Goal: Navigation & Orientation: Find specific page/section

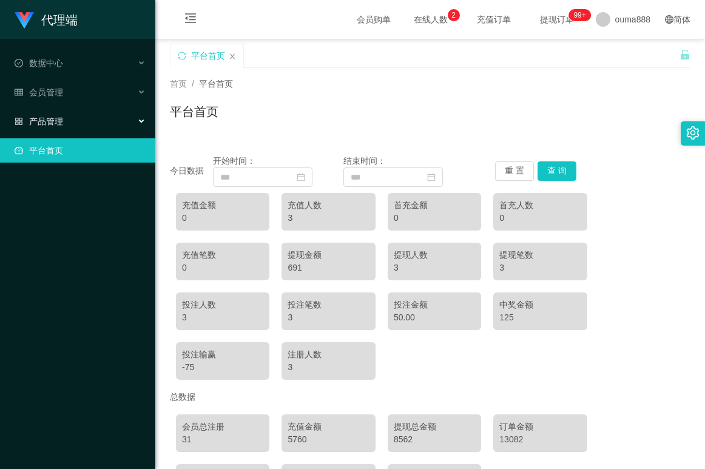
click at [69, 114] on div "产品管理" at bounding box center [77, 121] width 155 height 24
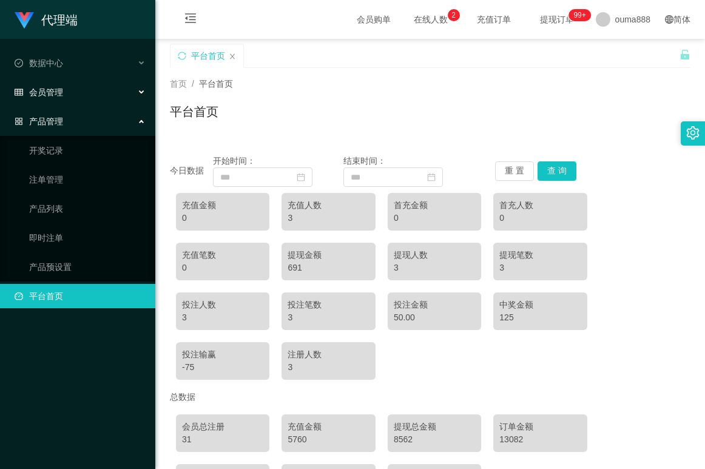
click at [76, 98] on div "会员管理" at bounding box center [77, 92] width 155 height 24
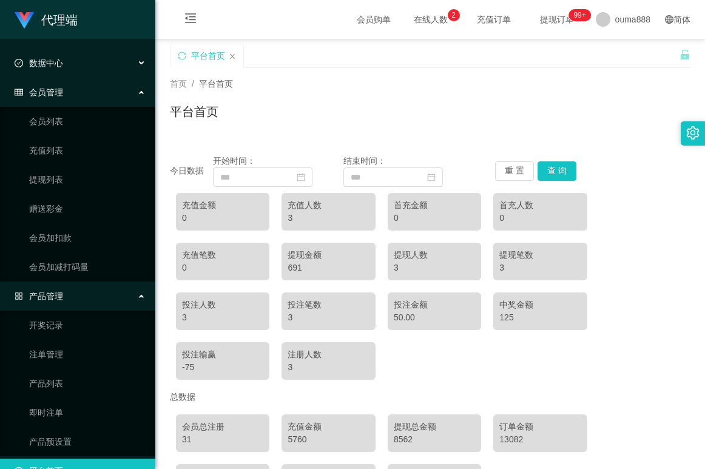
click at [79, 69] on div "数据中心" at bounding box center [77, 63] width 155 height 24
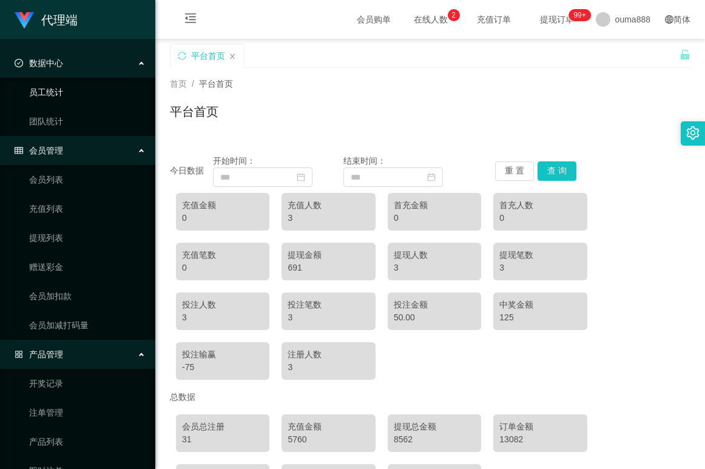
click at [71, 98] on link "员工统计" at bounding box center [87, 92] width 116 height 24
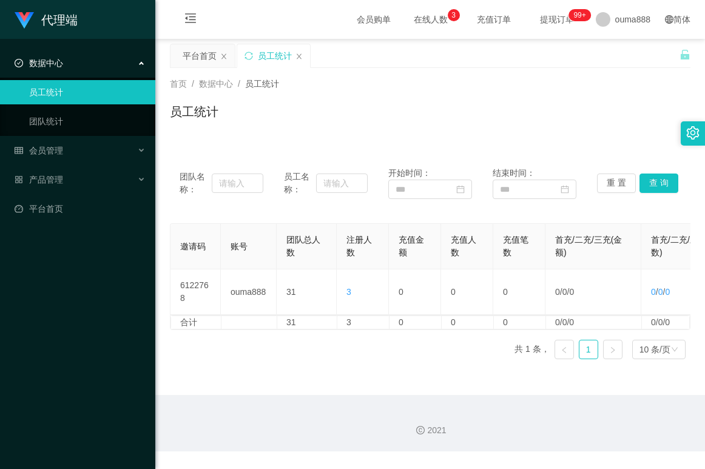
click at [547, 12] on span "提现订单 99+" at bounding box center [556, 19] width 63 height 39
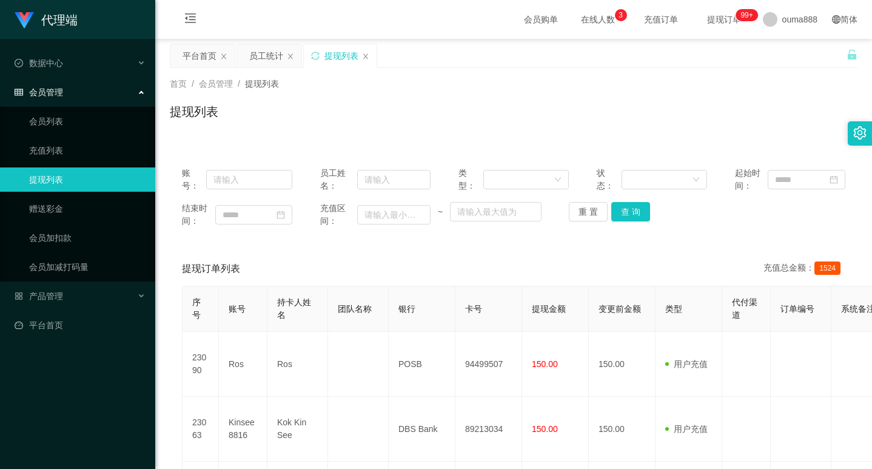
click at [670, 99] on div "首页 / 会员管理 / 提现列表 / 提现列表" at bounding box center [514, 104] width 688 height 53
click at [575, 18] on span "在线人数 0 1 2 3 4 5 6 7 8 9 0 1 2 3 4 5 6 7 8 9 0 1 2 3 4 5 6 7 8 9" at bounding box center [598, 19] width 46 height 8
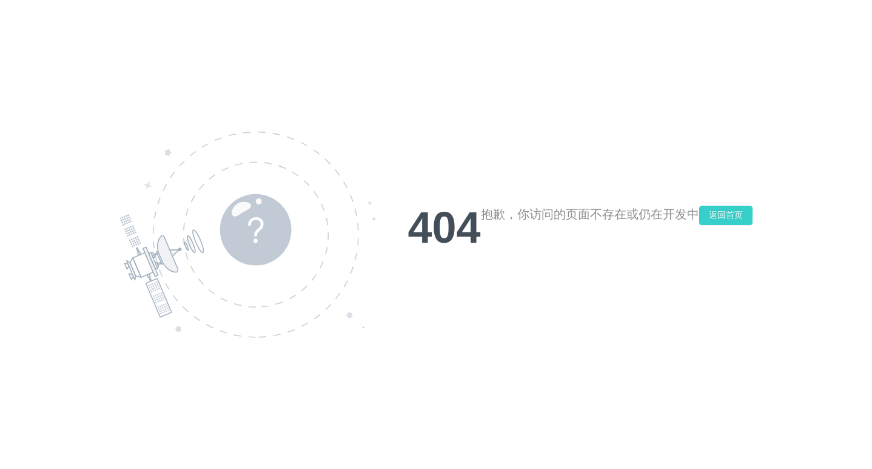
click at [699, 223] on button "返回首页" at bounding box center [725, 215] width 53 height 19
click at [699, 213] on button "返回首页" at bounding box center [725, 215] width 53 height 19
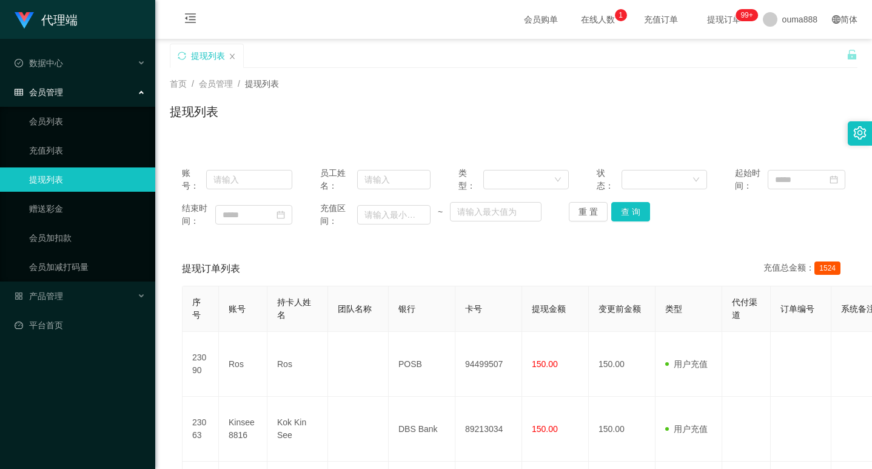
click at [423, 133] on div "首页 / 会员管理 / 提现列表 / 提现列表" at bounding box center [513, 104] width 717 height 72
